Goal: Task Accomplishment & Management: Manage account settings

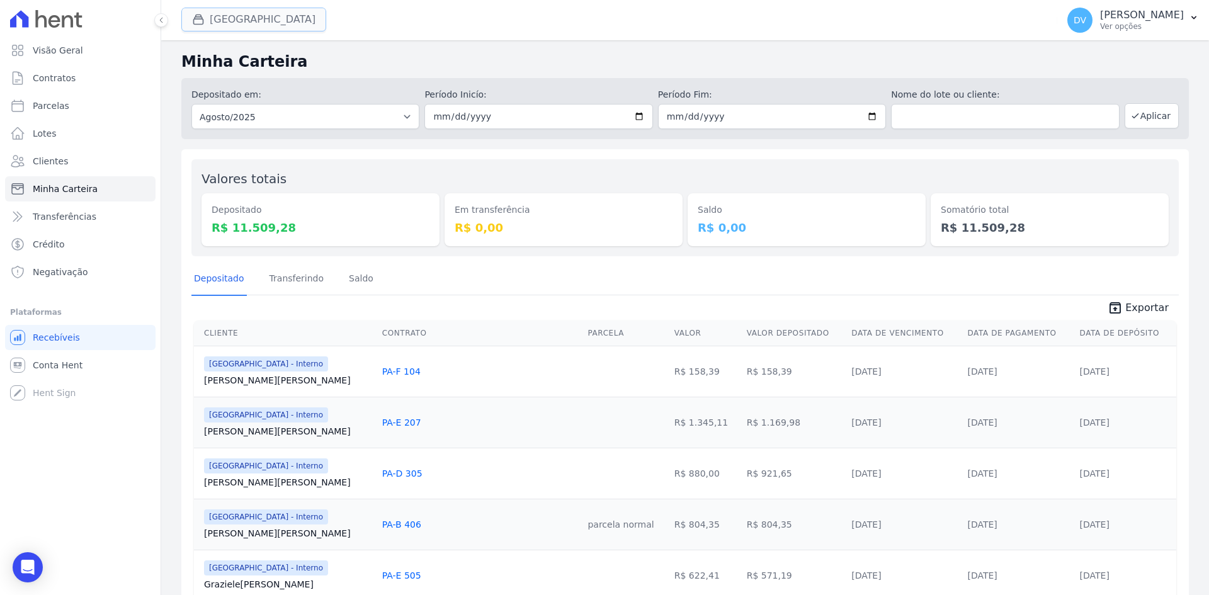
click at [254, 17] on button "Parque Do Planalto Interno" at bounding box center [253, 20] width 145 height 24
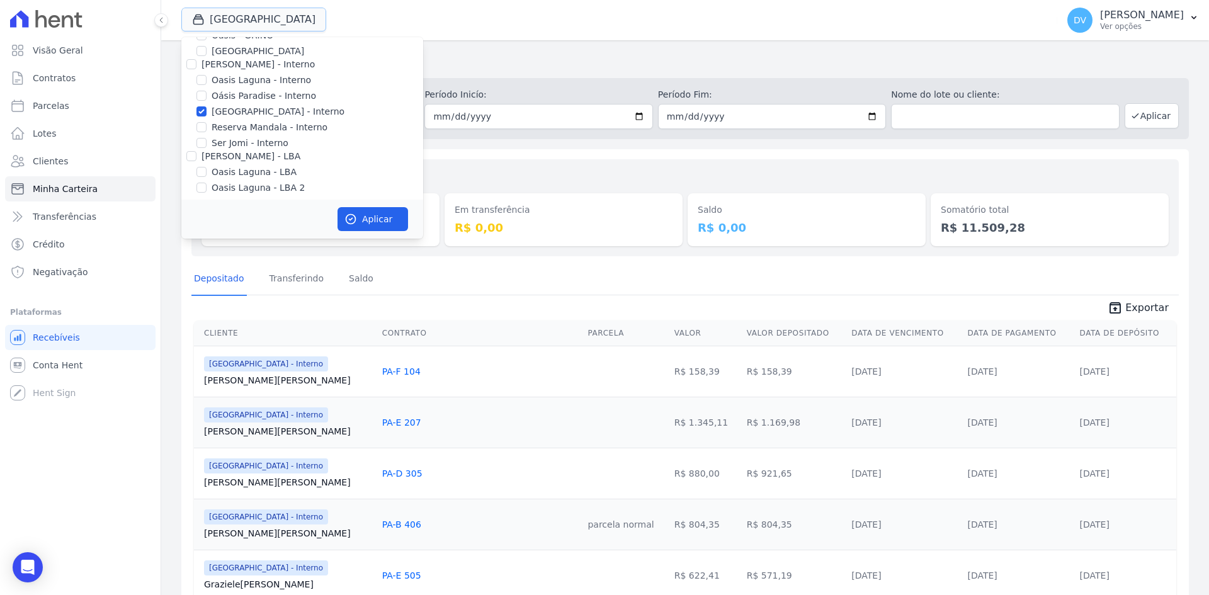
scroll to position [100, 0]
click at [367, 219] on button "Aplicar" at bounding box center [373, 219] width 71 height 24
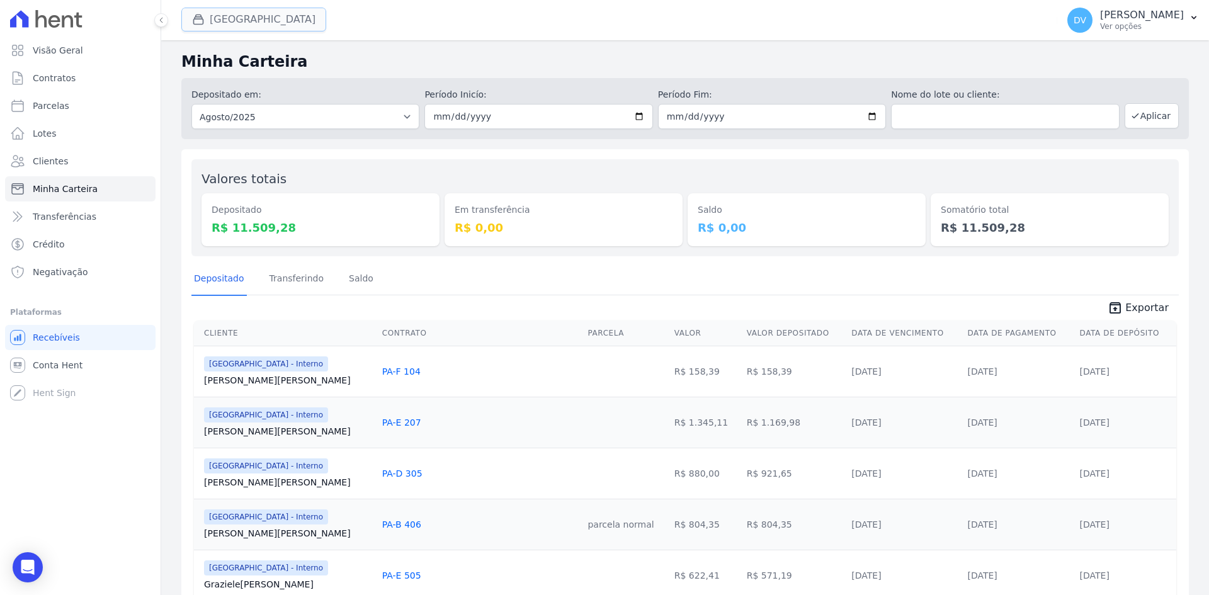
click at [237, 14] on button "Parque Do Planalto Interno" at bounding box center [253, 20] width 145 height 24
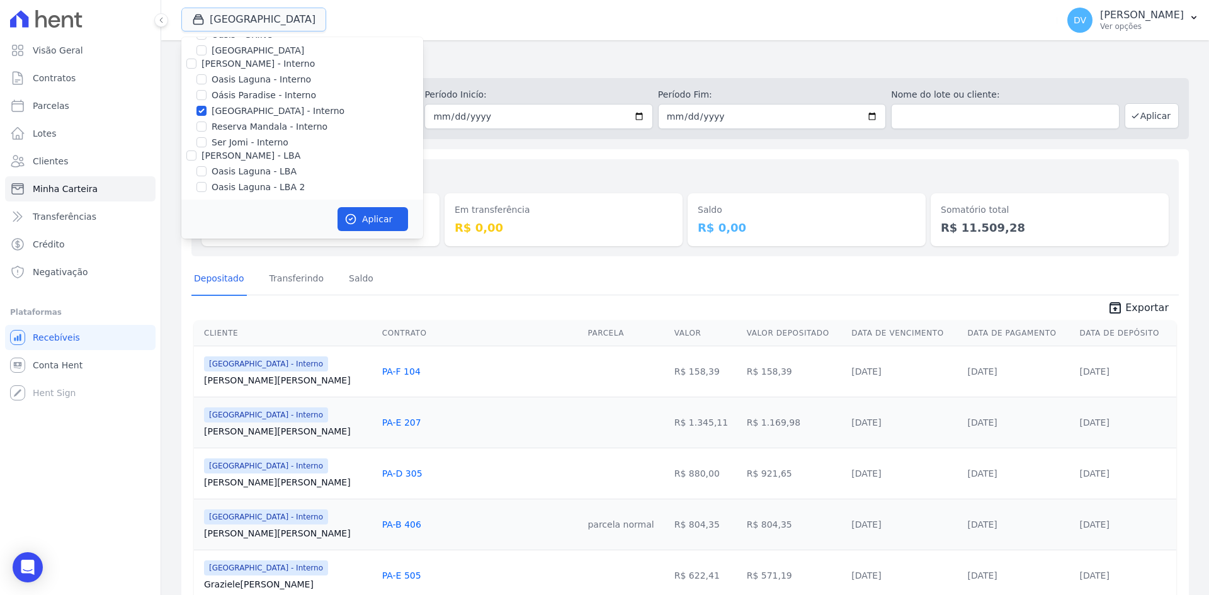
scroll to position [100, 0]
click at [202, 106] on input "[GEOGRAPHIC_DATA] - Interno" at bounding box center [202, 106] width 10 height 10
checkbox input "false"
click at [198, 72] on input "Oasis Laguna - Interno" at bounding box center [202, 75] width 10 height 10
checkbox input "true"
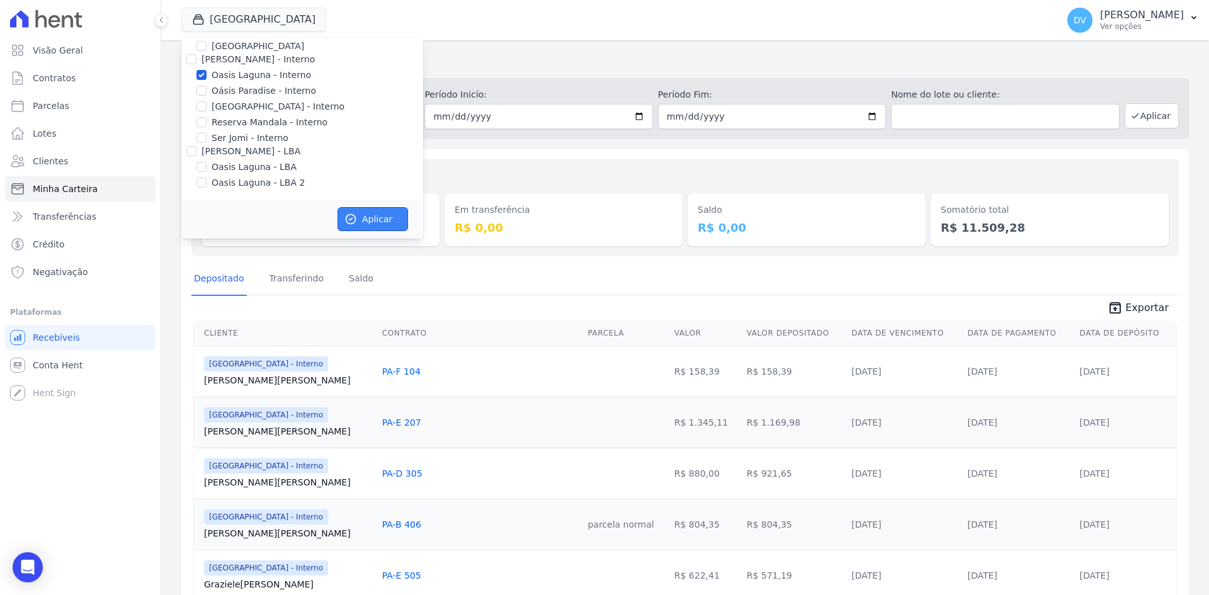
click at [381, 219] on button "Aplicar" at bounding box center [373, 219] width 71 height 24
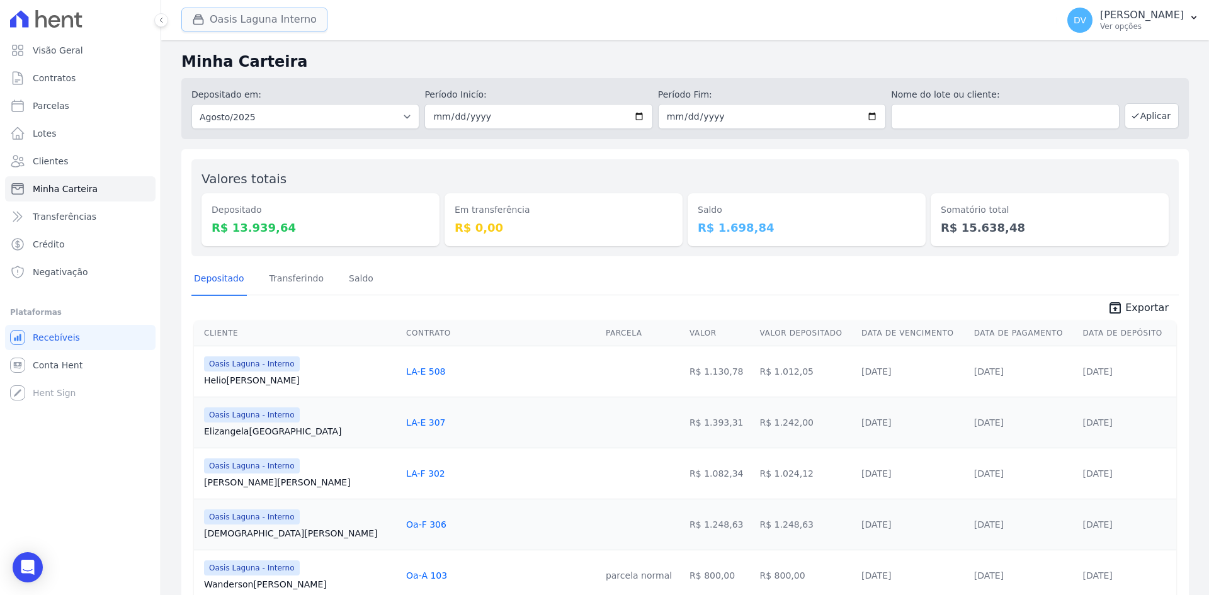
click at [222, 23] on button "Oasis Laguna Interno" at bounding box center [254, 20] width 146 height 24
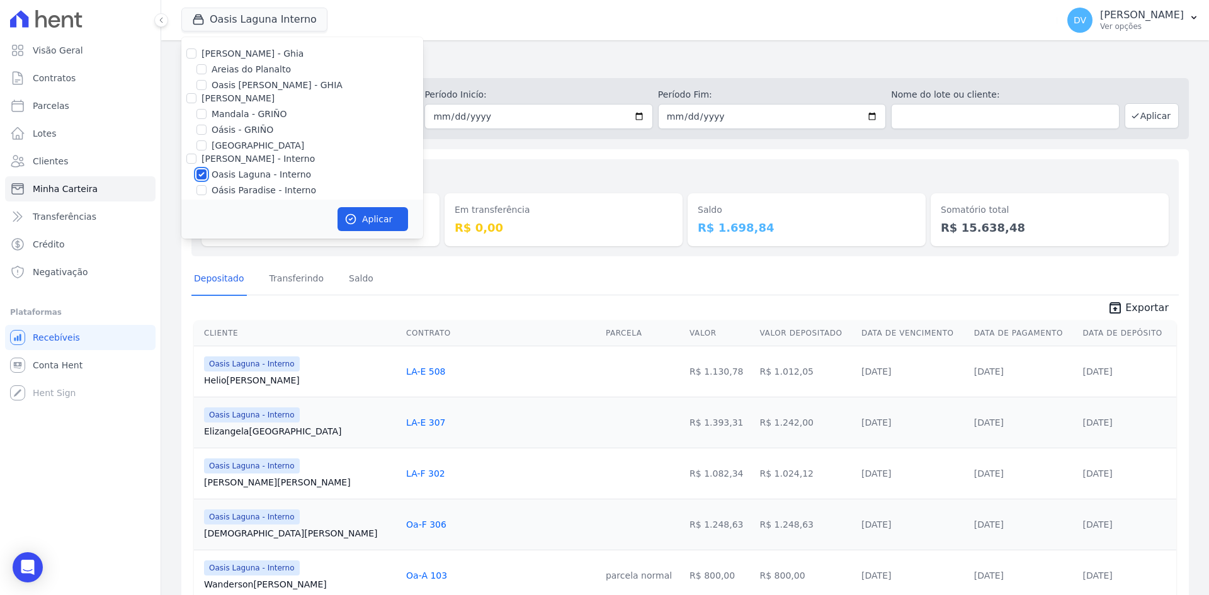
click at [203, 176] on input "Oasis Laguna - Interno" at bounding box center [202, 174] width 10 height 10
checkbox input "false"
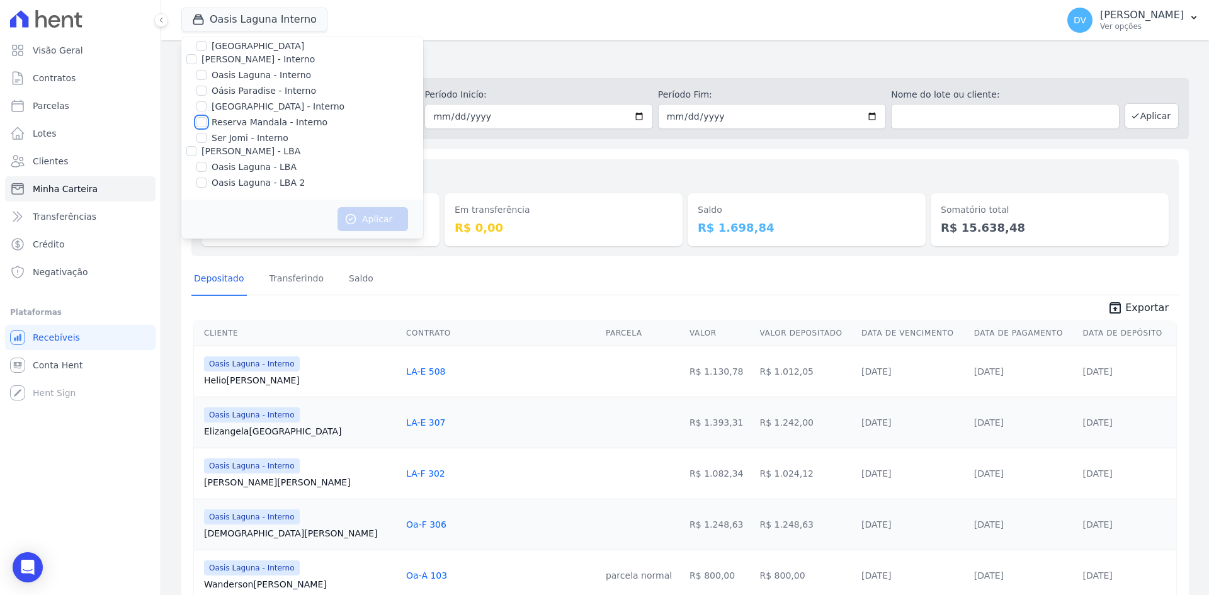
click at [203, 123] on input "Reserva Mandala - Interno" at bounding box center [202, 122] width 10 height 10
checkbox input "true"
click at [366, 219] on button "Aplicar" at bounding box center [373, 219] width 71 height 24
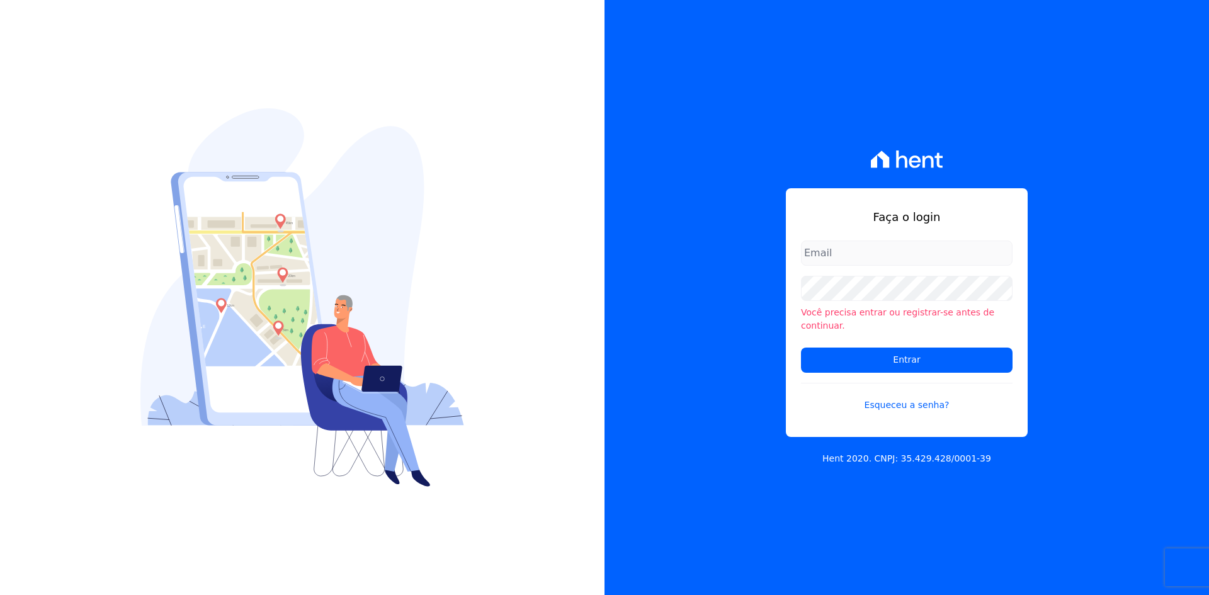
type input "denise@celinaguimaraes.com.br"
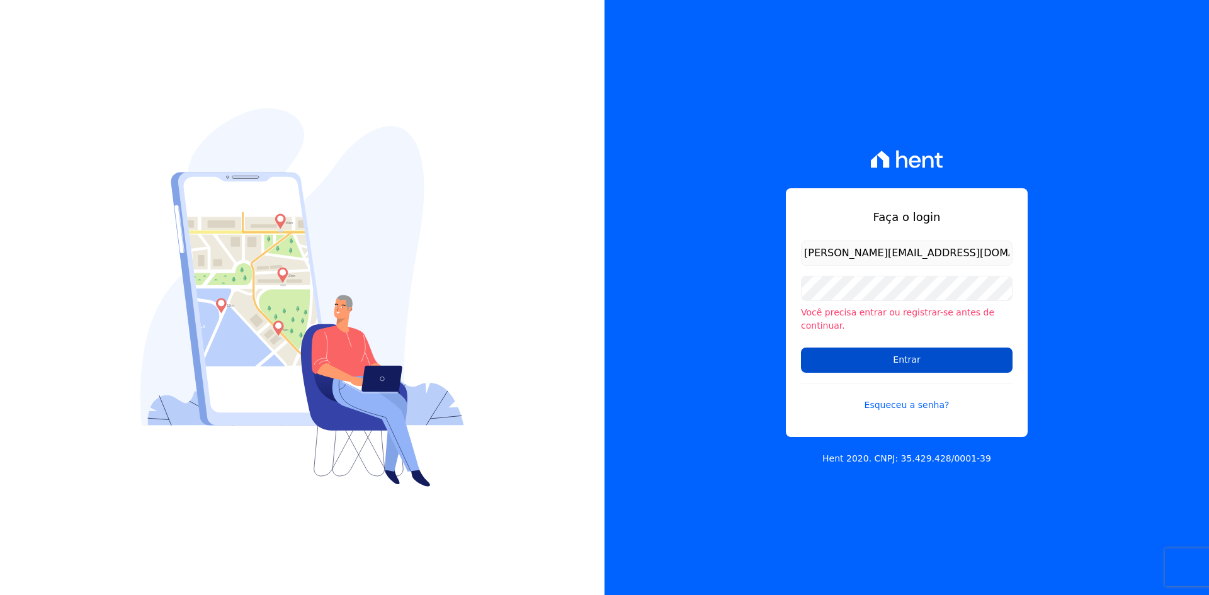
click at [897, 352] on input "Entrar" at bounding box center [907, 360] width 212 height 25
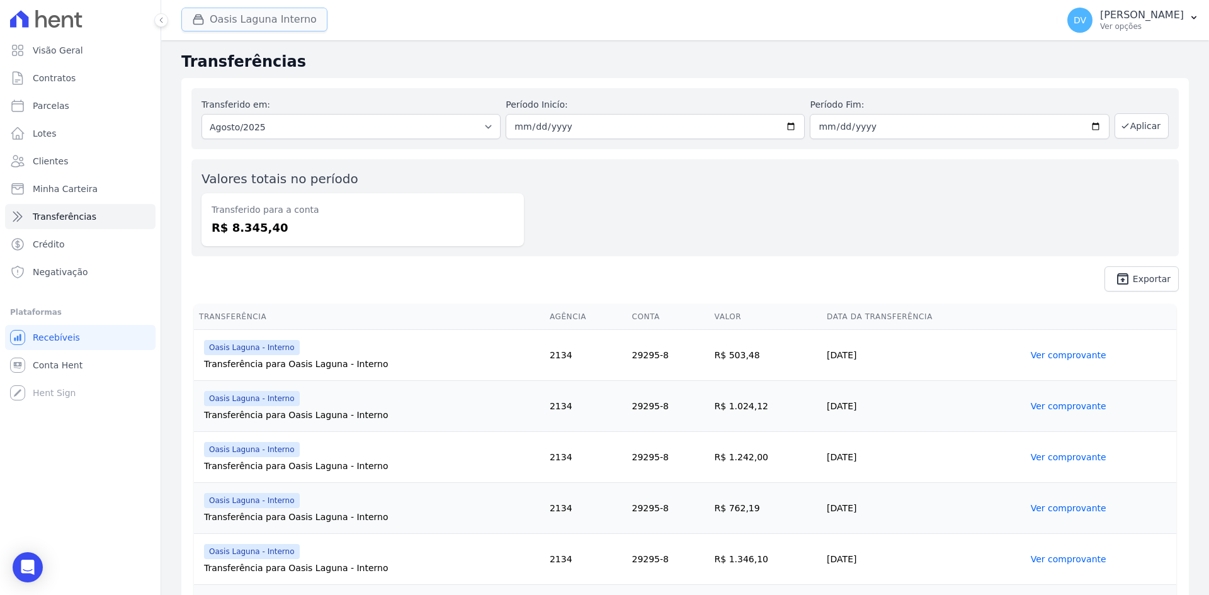
click at [258, 19] on button "Oasis Laguna Interno" at bounding box center [254, 20] width 146 height 24
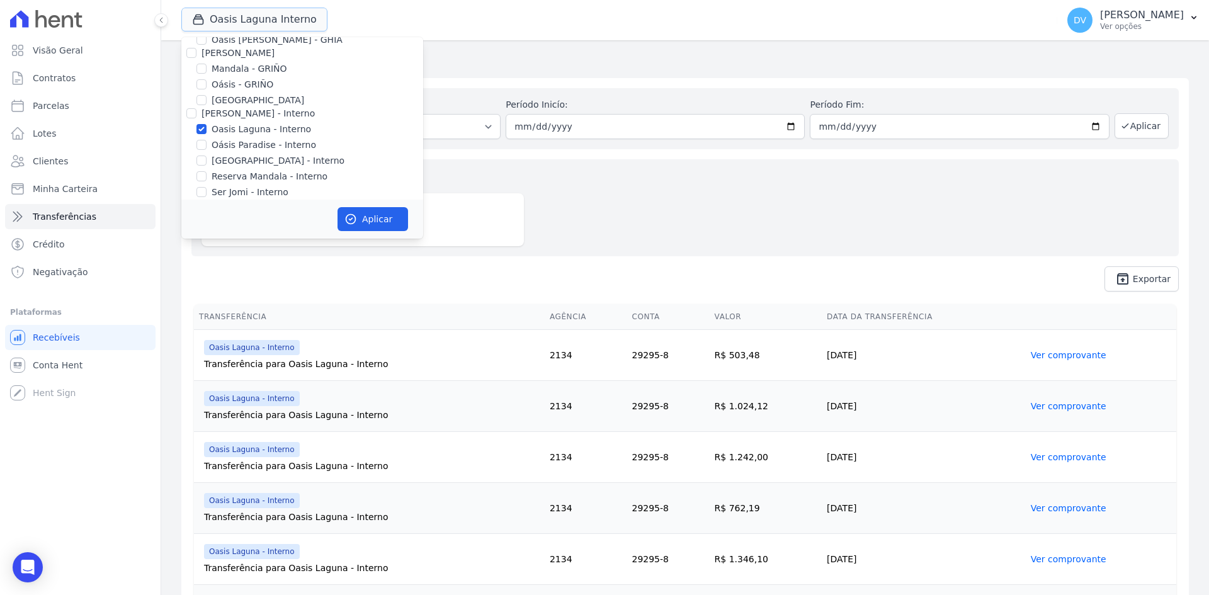
scroll to position [100, 0]
drag, startPoint x: 198, startPoint y: 74, endPoint x: 202, endPoint y: 81, distance: 7.3
click at [199, 75] on input "Oasis Laguna - Interno" at bounding box center [202, 75] width 10 height 10
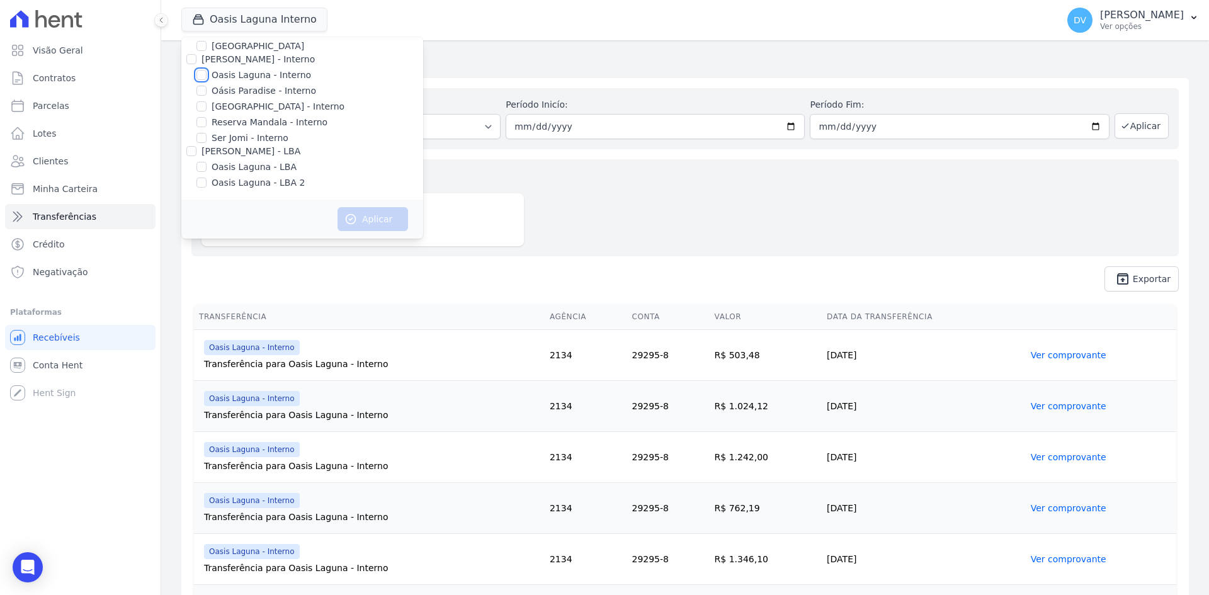
click at [203, 72] on input "Oasis Laguna - Interno" at bounding box center [202, 75] width 10 height 10
checkbox input "true"
click at [386, 219] on button "Aplicar" at bounding box center [373, 219] width 71 height 24
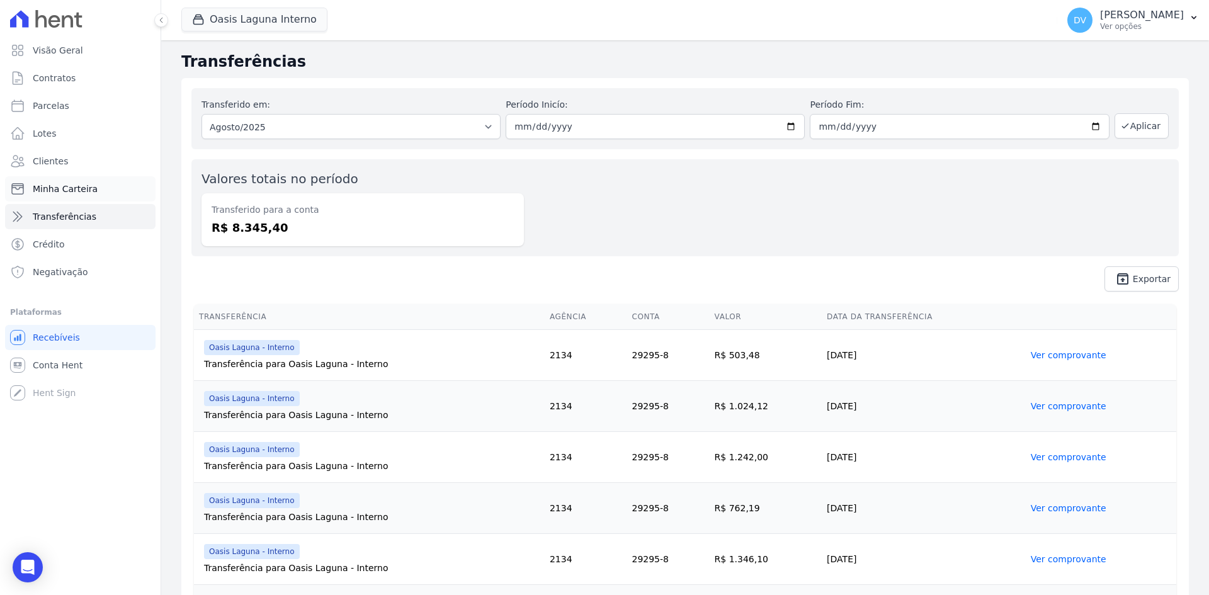
click at [66, 191] on span "Minha Carteira" at bounding box center [65, 189] width 65 height 13
